Goal: Browse casually

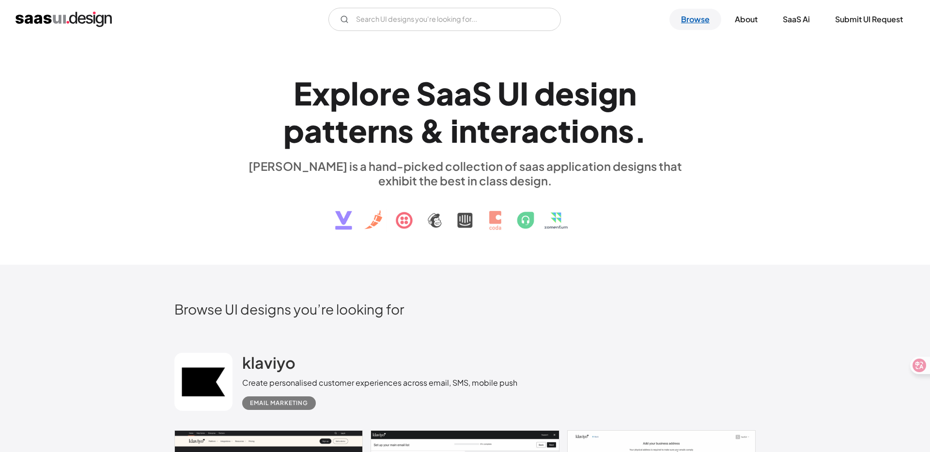
click at [696, 15] on link "Browse" at bounding box center [695, 19] width 52 height 21
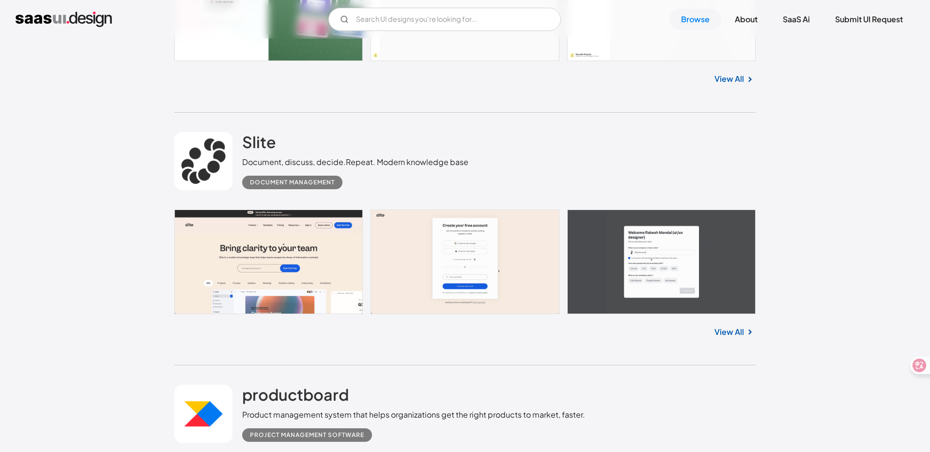
scroll to position [1035, 0]
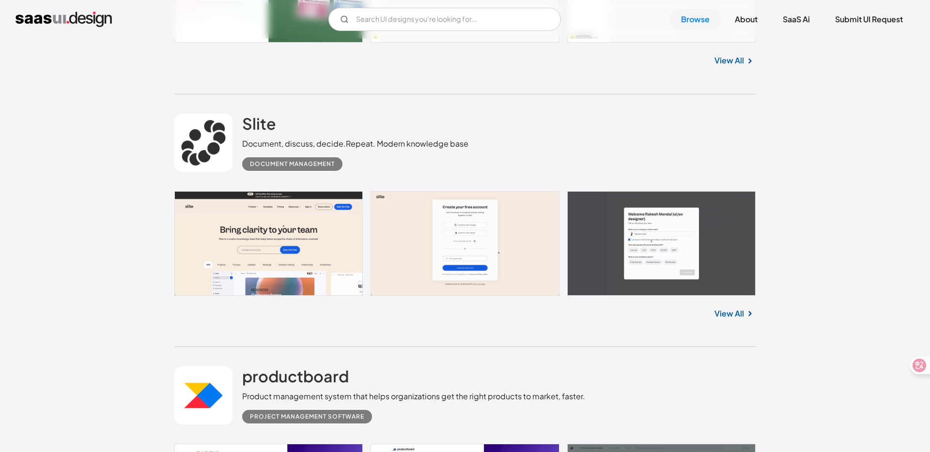
click at [388, 221] on link at bounding box center [464, 243] width 581 height 105
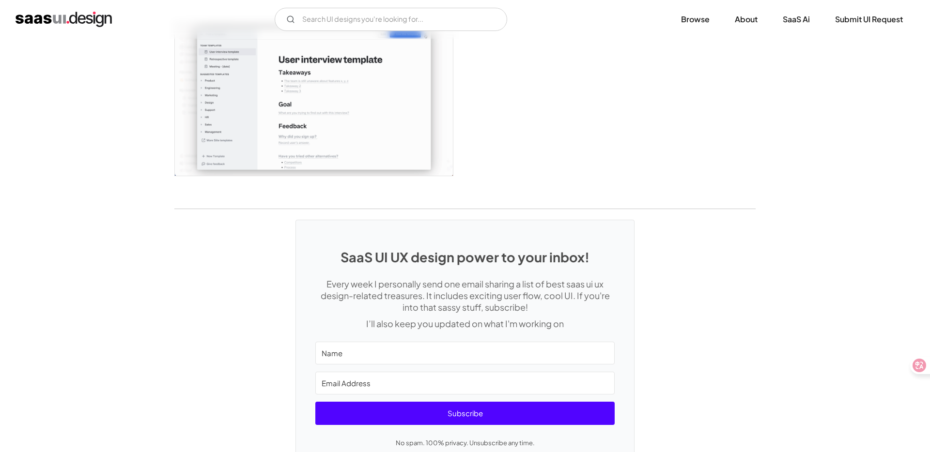
scroll to position [2584, 0]
